Goal: Communication & Community: Answer question/provide support

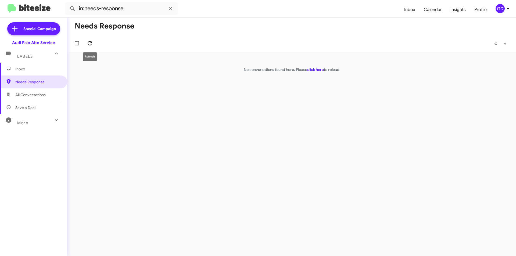
click at [91, 45] on icon at bounding box center [90, 43] width 4 height 4
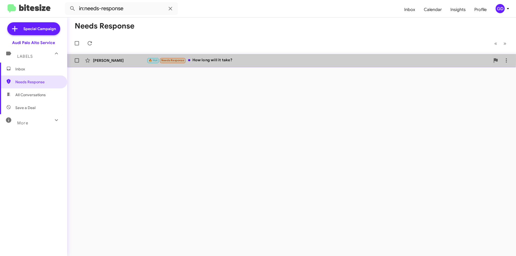
click at [231, 60] on div "🔥 Hot Needs Response How long will it take?" at bounding box center [319, 60] width 344 height 6
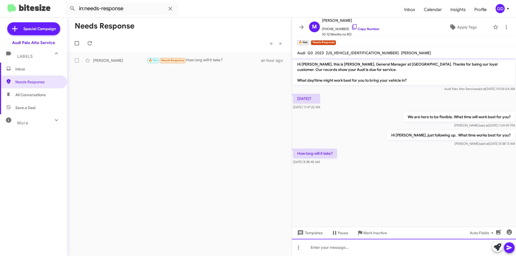
click at [323, 247] on div at bounding box center [404, 247] width 224 height 17
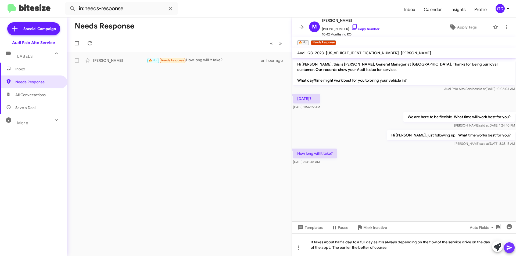
click at [508, 246] on icon at bounding box center [509, 248] width 6 height 6
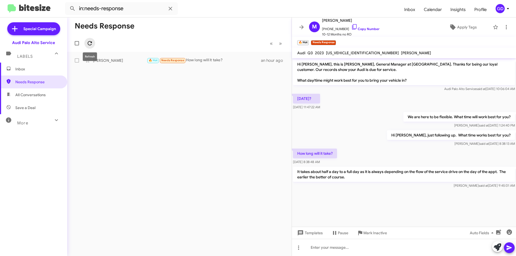
click at [92, 44] on icon at bounding box center [90, 43] width 6 height 6
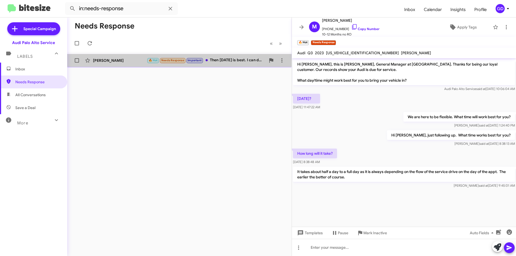
click at [104, 61] on div "[PERSON_NAME]" at bounding box center [120, 60] width 54 height 5
click at [225, 59] on div "🔥 Hot Needs Response Important Then [DATE] is best. I can drop off in the morni…" at bounding box center [206, 60] width 119 height 6
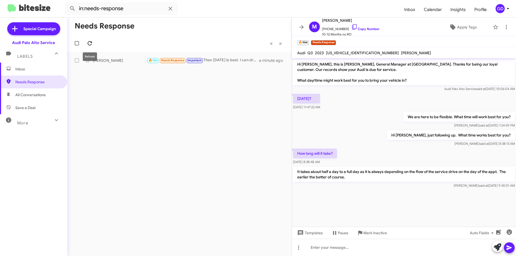
click at [90, 44] on icon at bounding box center [90, 43] width 6 height 6
click at [26, 97] on span "All Conversations" at bounding box center [30, 94] width 30 height 5
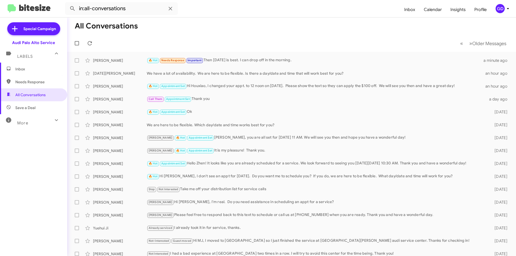
click at [27, 84] on span "Needs Response" at bounding box center [38, 81] width 46 height 5
type input "in:needs-response"
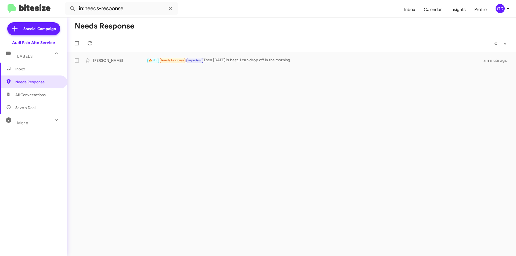
click at [25, 68] on span "Inbox" at bounding box center [38, 68] width 46 height 5
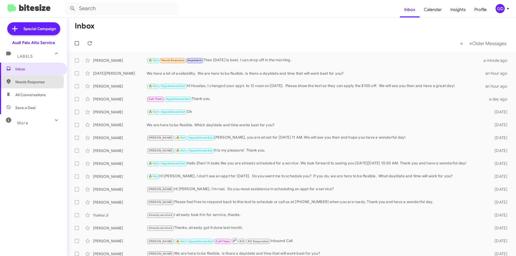
click at [22, 81] on span "Needs Response" at bounding box center [38, 81] width 46 height 5
type input "in:needs-response"
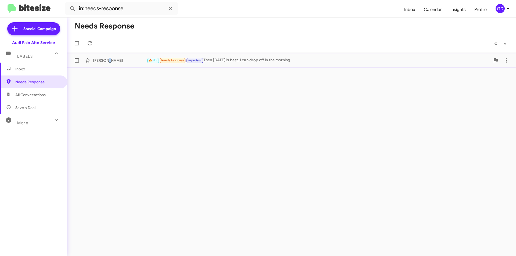
click at [108, 64] on div "[PERSON_NAME] 🔥 Hot Needs Response Important Then [DATE] is best. I can drop of…" at bounding box center [292, 60] width 441 height 11
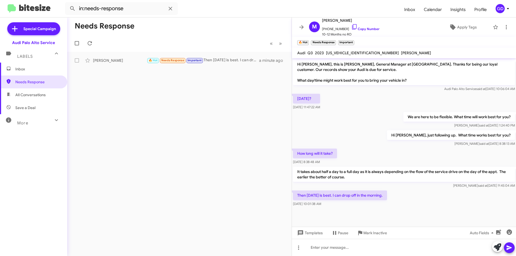
click at [364, 211] on div at bounding box center [404, 212] width 224 height 9
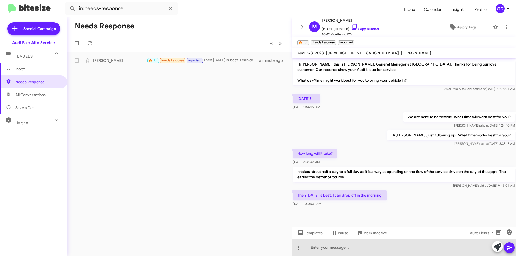
click at [320, 250] on div at bounding box center [404, 247] width 224 height 17
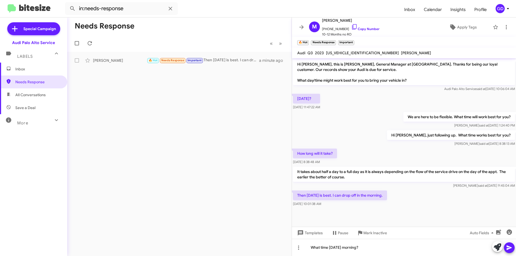
click at [509, 250] on icon at bounding box center [509, 248] width 6 height 6
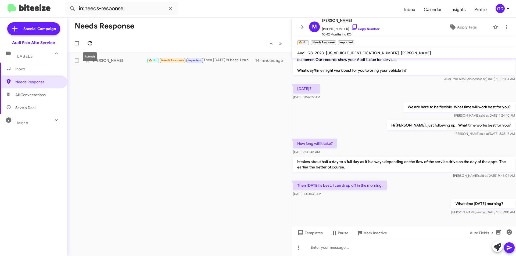
click at [90, 43] on icon at bounding box center [90, 43] width 6 height 6
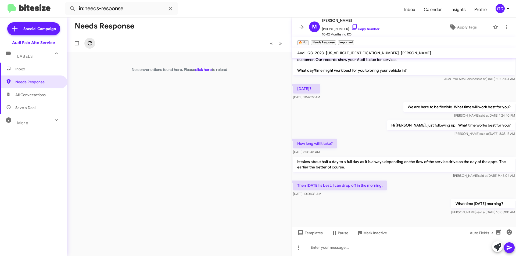
click at [90, 41] on icon at bounding box center [90, 43] width 6 height 6
click at [25, 94] on span "All Conversations" at bounding box center [30, 94] width 30 height 5
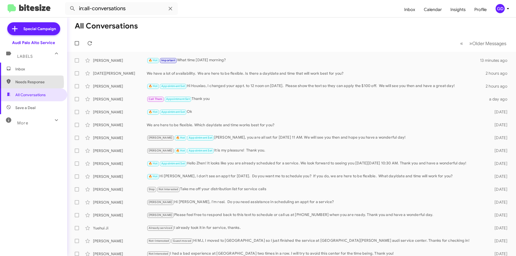
click at [25, 83] on span "Needs Response" at bounding box center [38, 81] width 46 height 5
type input "in:needs-response"
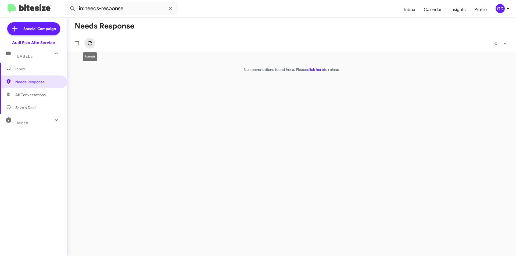
click at [87, 43] on icon at bounding box center [90, 43] width 6 height 6
click at [89, 43] on icon at bounding box center [90, 43] width 6 height 6
click at [90, 43] on icon at bounding box center [90, 43] width 6 height 6
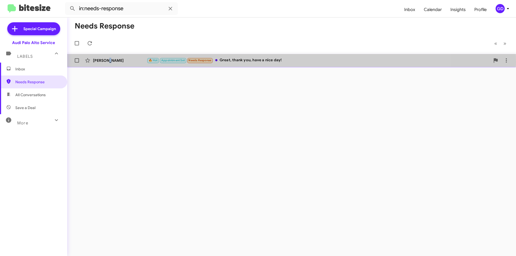
click at [109, 61] on div "[PERSON_NAME]" at bounding box center [120, 60] width 54 height 5
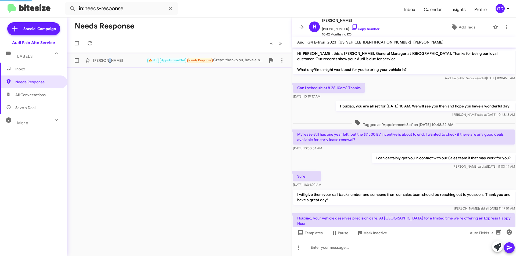
scroll to position [184, 0]
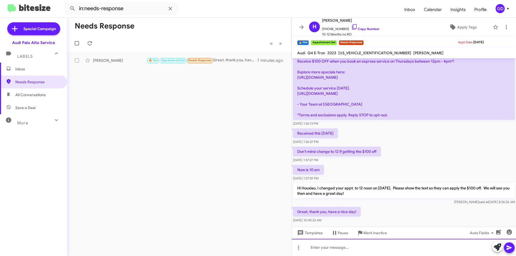
click at [321, 247] on div at bounding box center [404, 247] width 224 height 17
click at [507, 250] on icon at bounding box center [509, 248] width 5 height 5
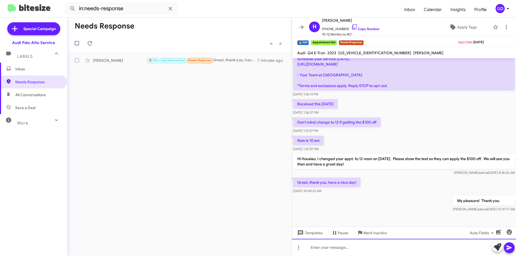
scroll to position [214, 0]
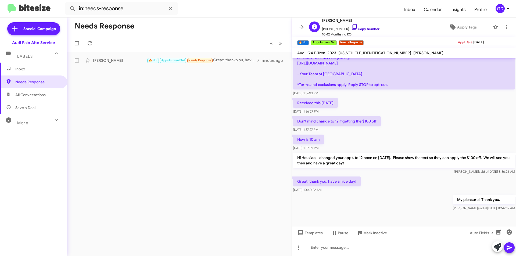
click at [360, 28] on link "Copy Number" at bounding box center [366, 29] width 28 height 4
click at [16, 68] on span "Inbox" at bounding box center [38, 68] width 46 height 5
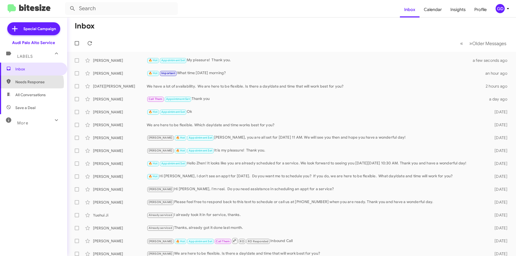
click at [31, 83] on span "Needs Response" at bounding box center [38, 81] width 46 height 5
type input "in:needs-response"
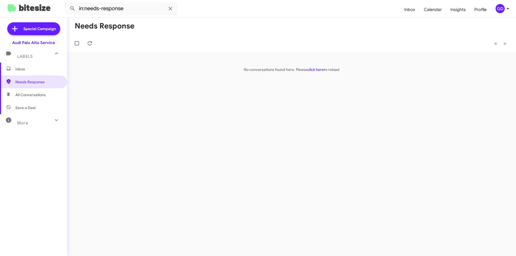
click at [26, 67] on span "Inbox" at bounding box center [38, 68] width 46 height 5
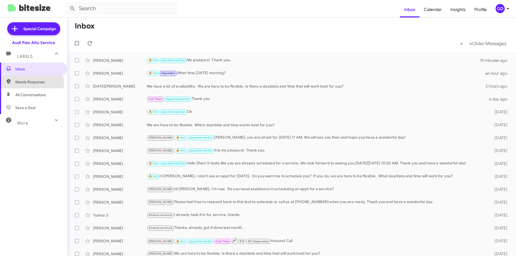
click at [20, 84] on span "Needs Response" at bounding box center [38, 81] width 46 height 5
type input "in:needs-response"
